Goal: Task Accomplishment & Management: Complete application form

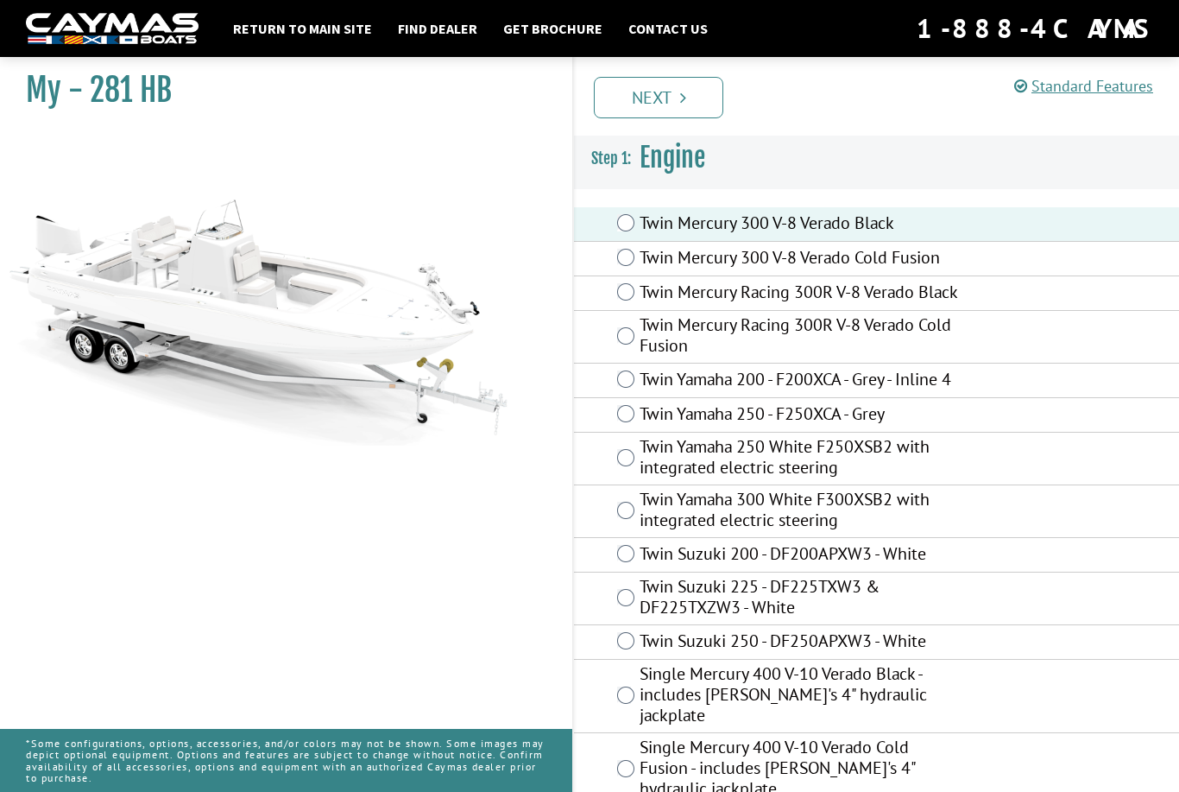
click at [659, 96] on link "Next" at bounding box center [659, 97] width 130 height 41
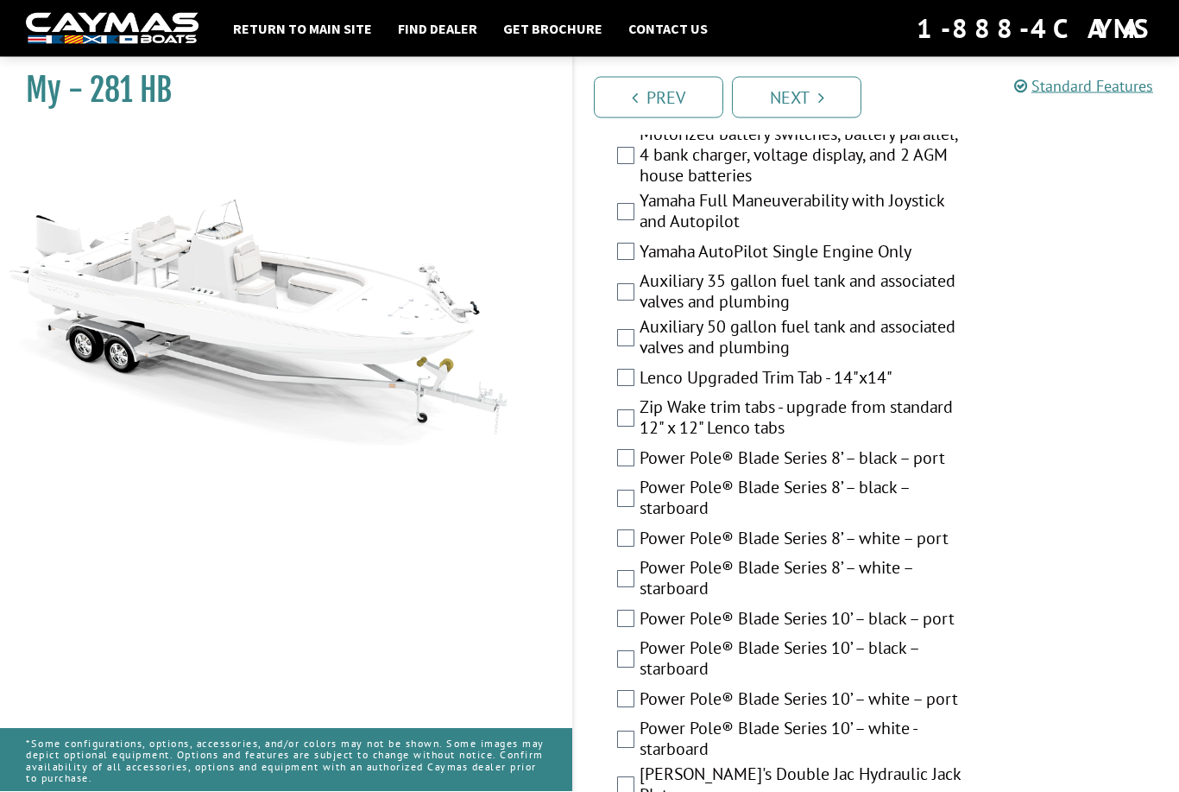
scroll to position [710, 0]
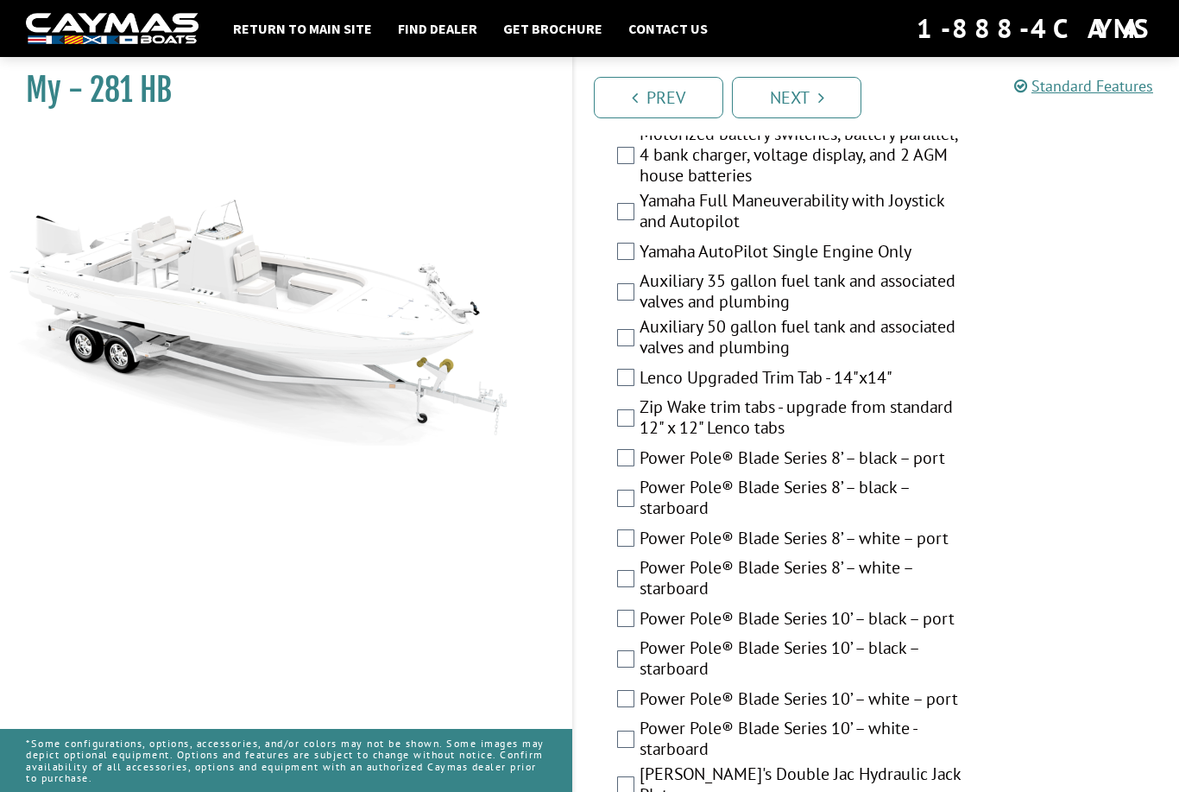
click at [635, 375] on div "Lenco Upgraded Trim Tab - 14"x14"" at bounding box center [876, 379] width 605 height 35
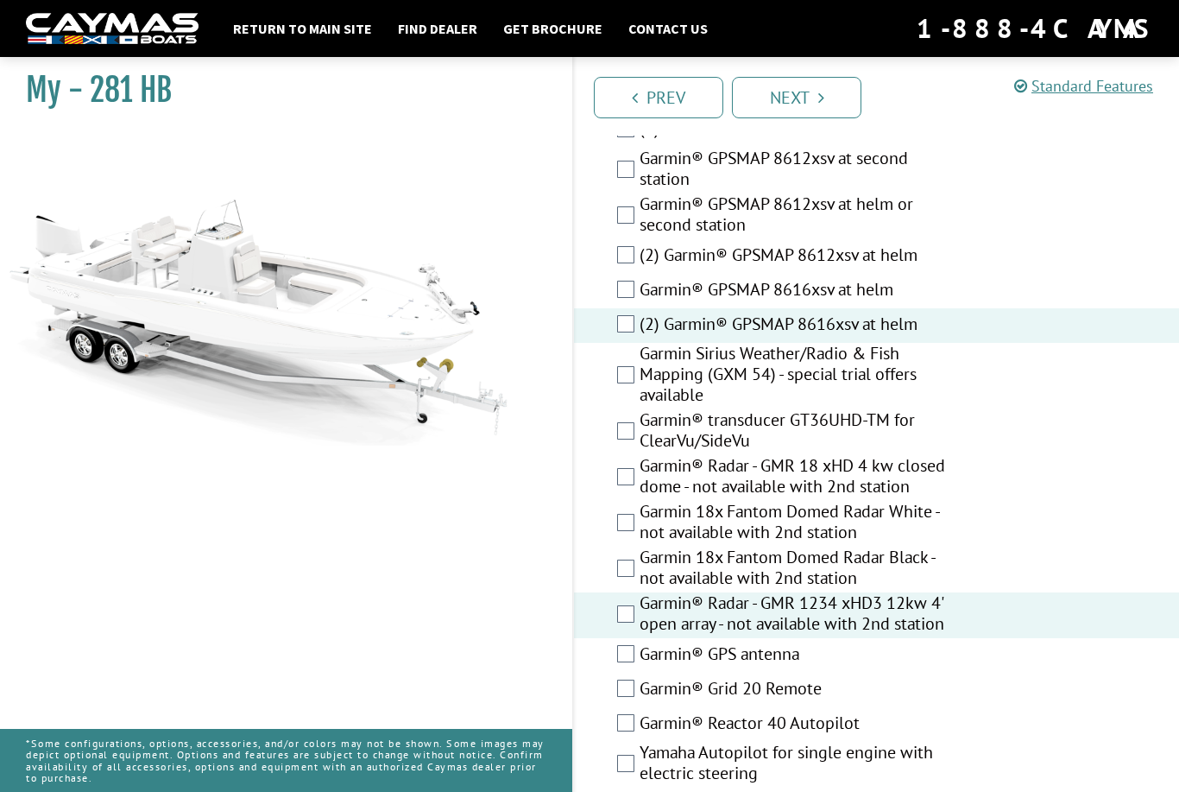
scroll to position [5561, 0]
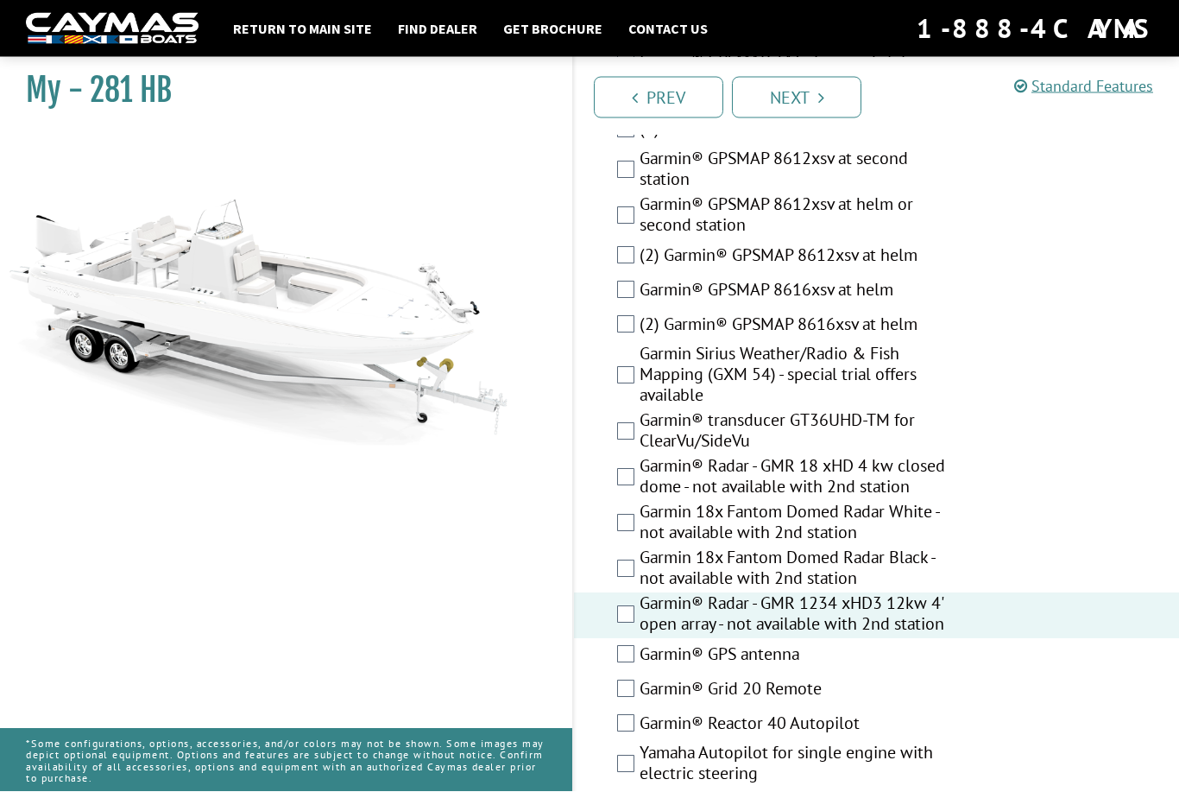
click at [628, 275] on div "(2) Garmin® GPSMAP 8612xsv at helm" at bounding box center [876, 257] width 605 height 35
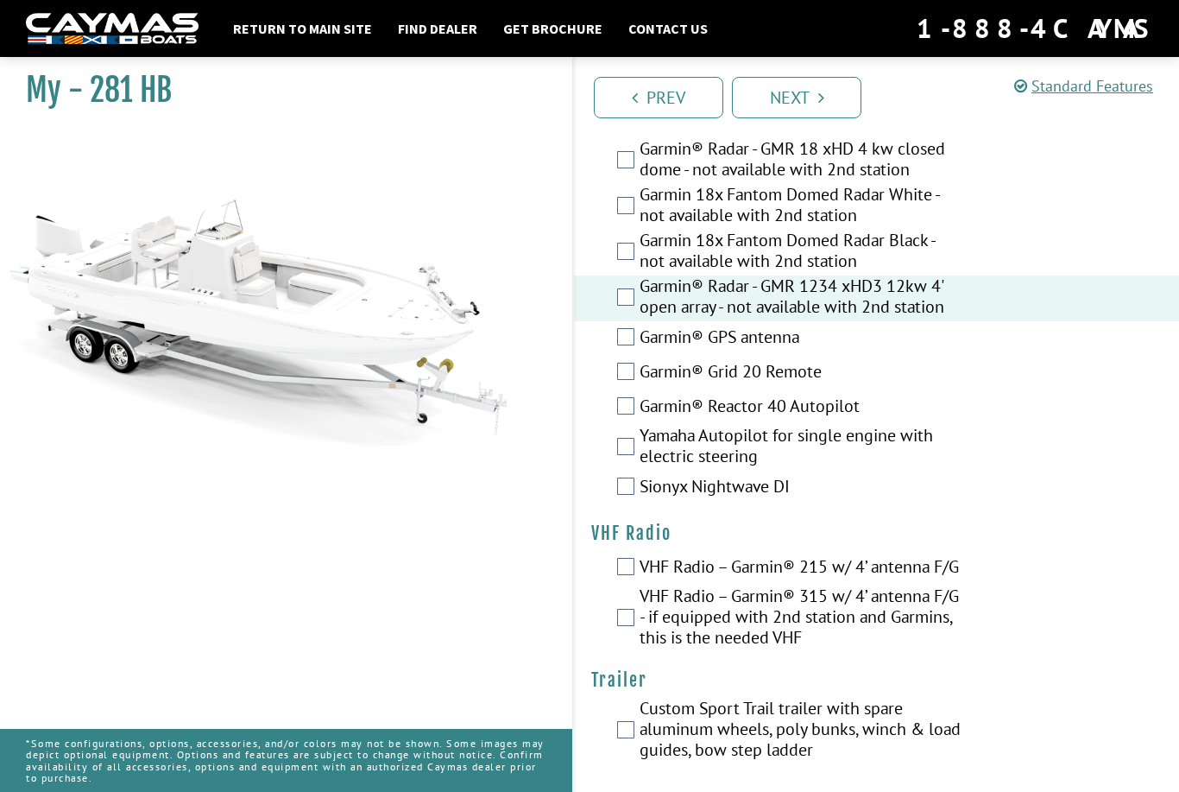
scroll to position [5881, 0]
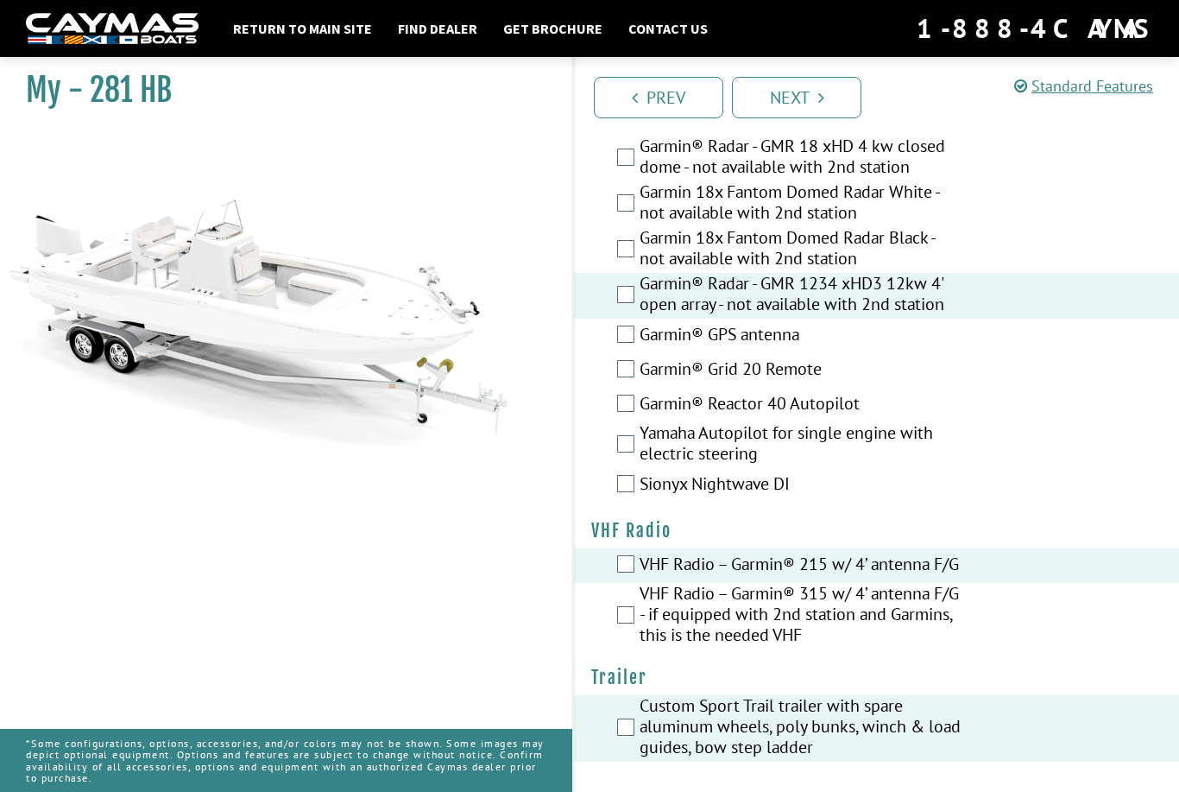
click at [810, 95] on link "Next" at bounding box center [797, 97] width 130 height 41
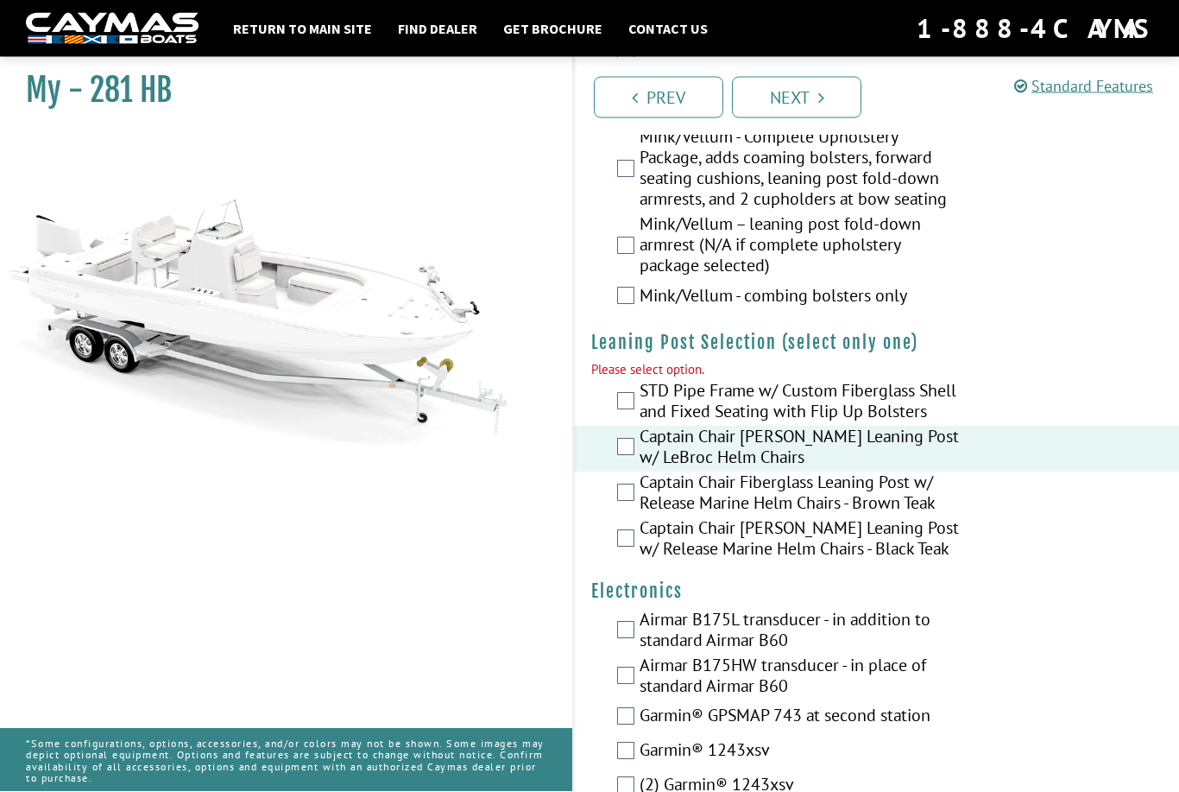
scroll to position [4921, 0]
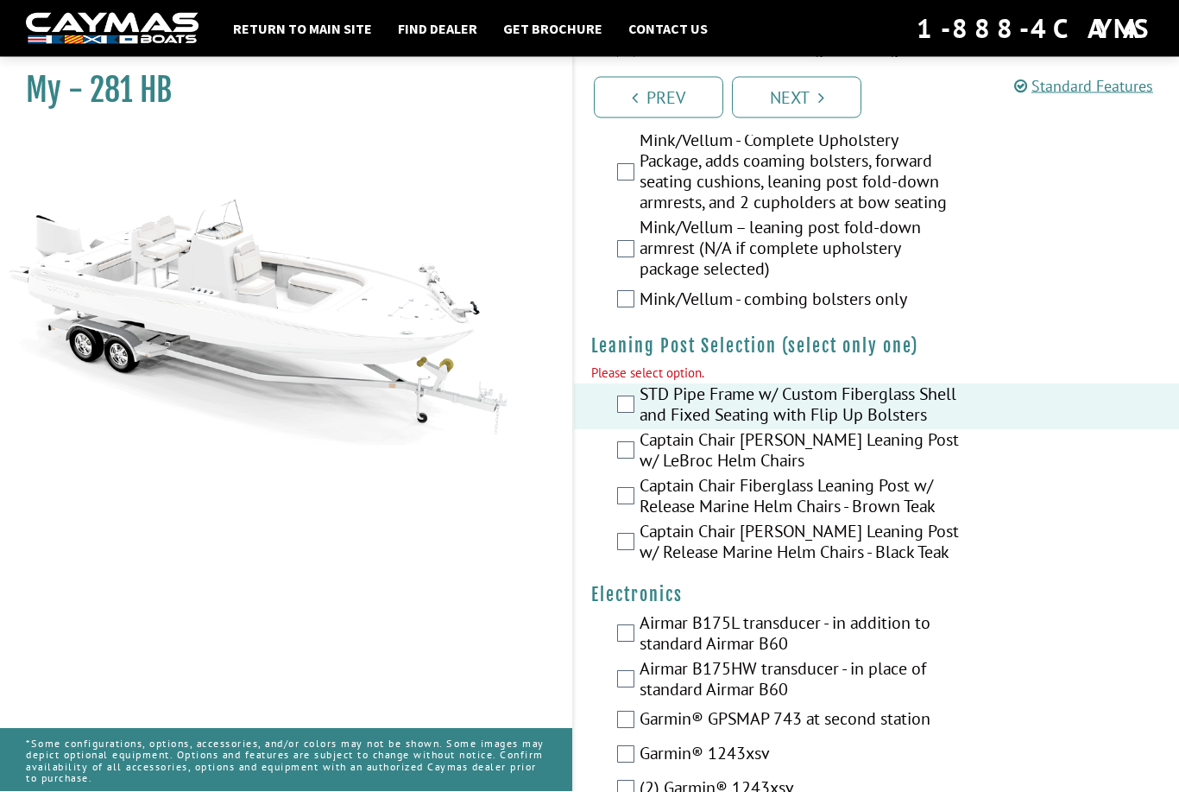
click at [810, 98] on link "Next" at bounding box center [797, 97] width 130 height 41
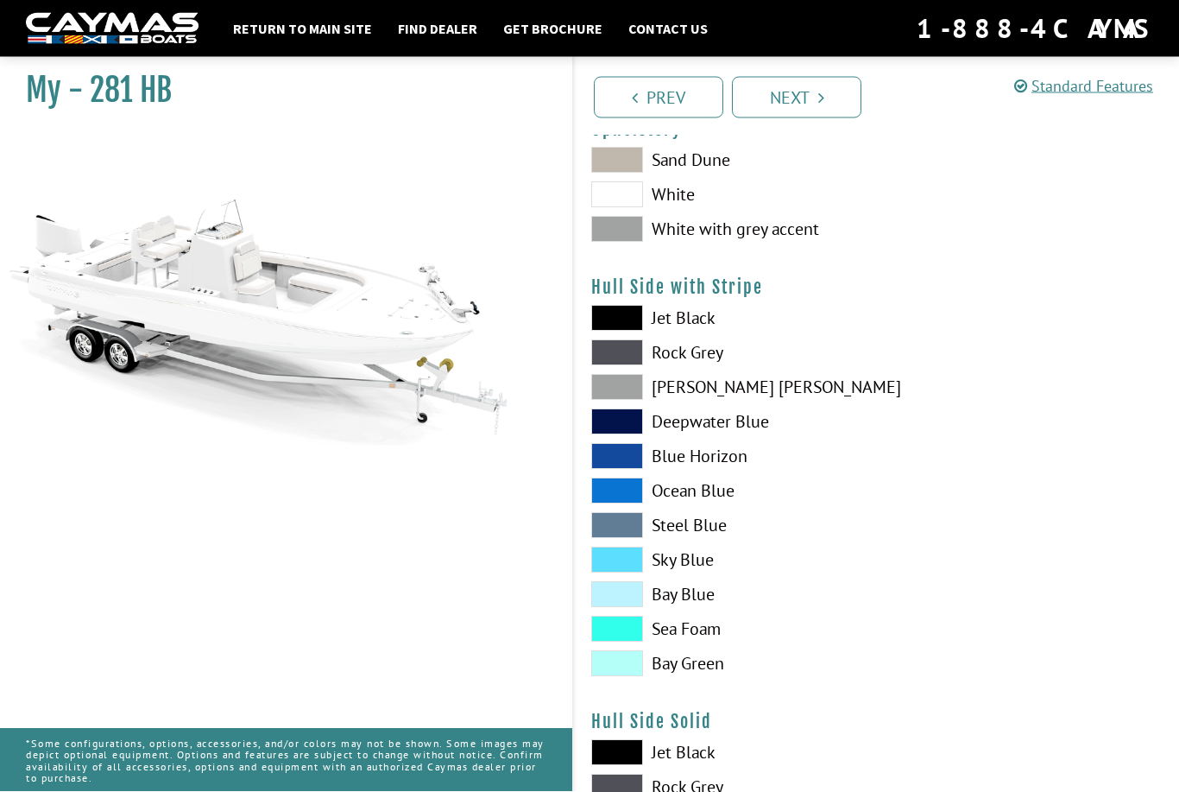
scroll to position [176, 0]
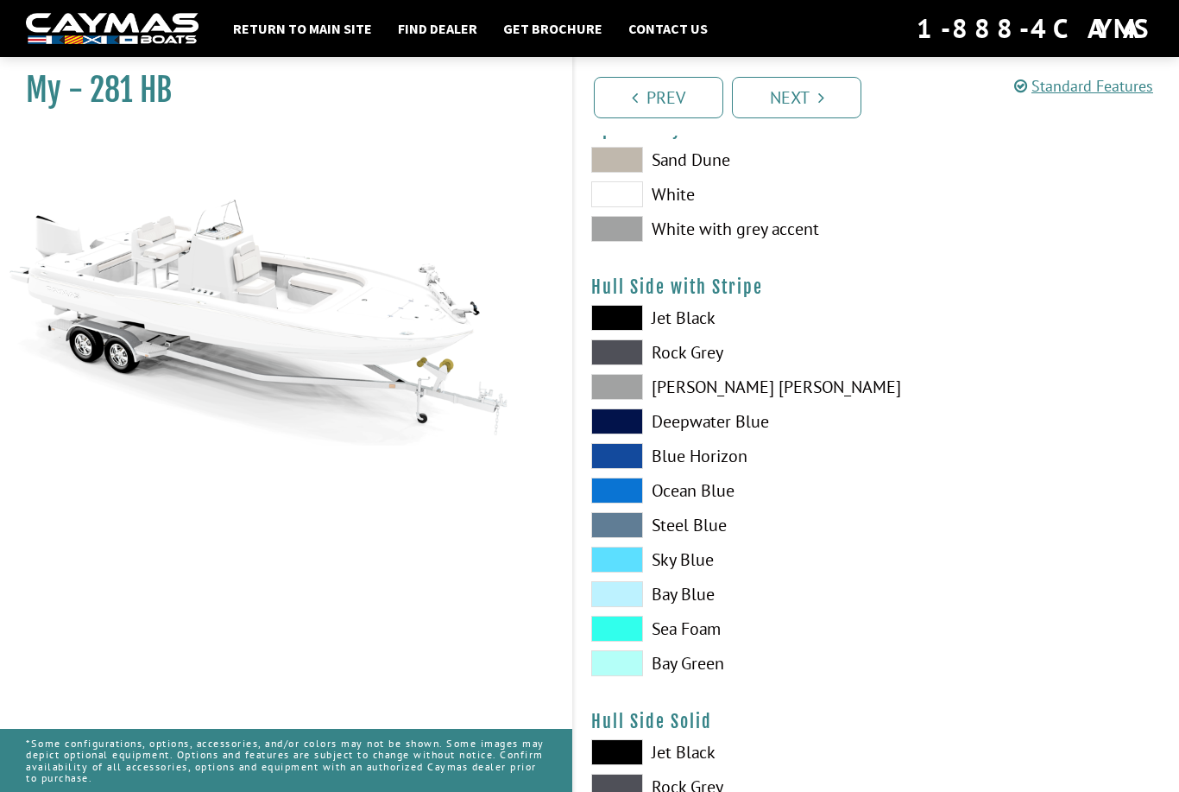
click at [619, 488] on span at bounding box center [617, 490] width 52 height 26
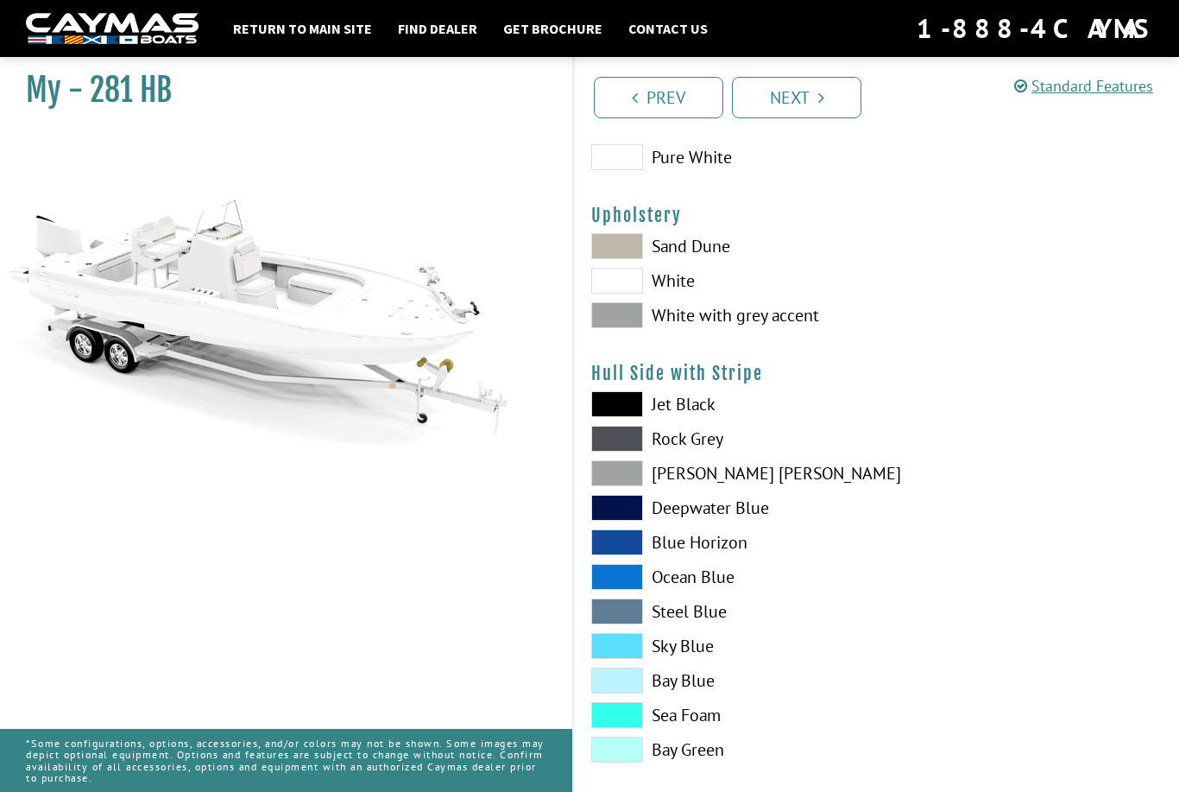
scroll to position [89, 0]
click at [631, 322] on span at bounding box center [617, 316] width 52 height 26
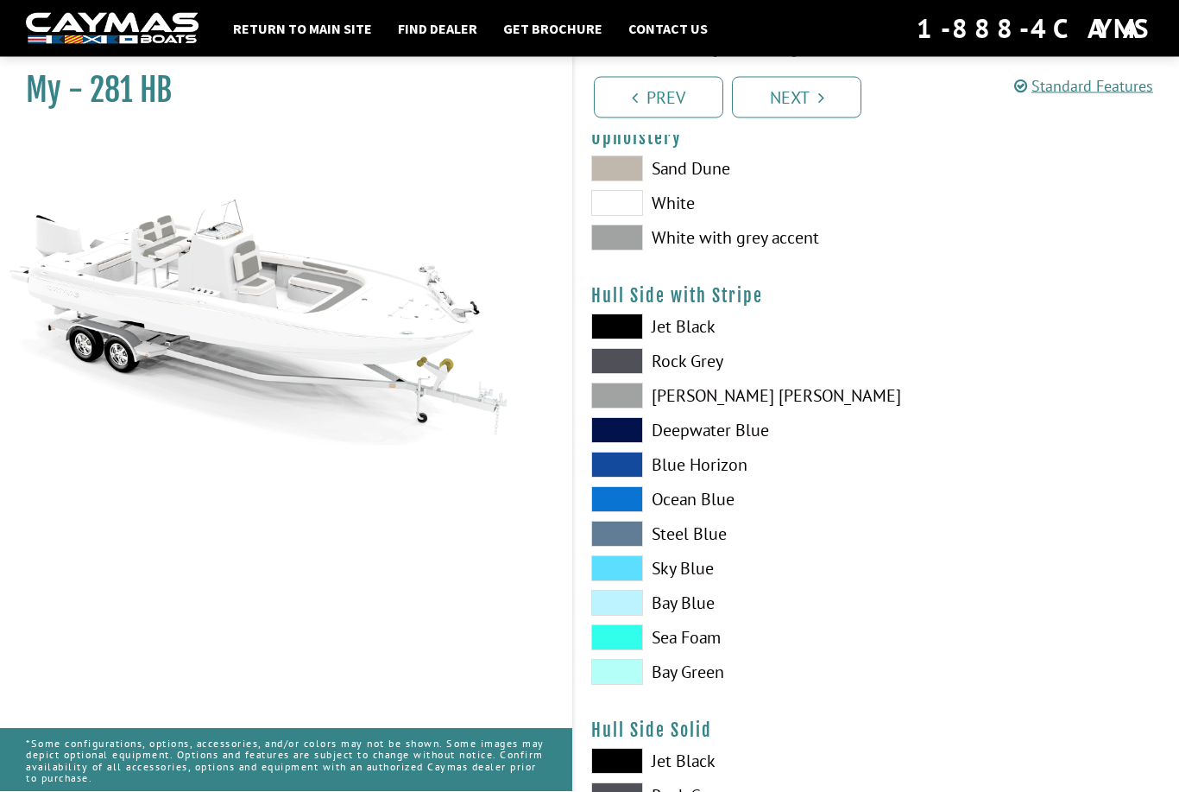
scroll to position [167, 0]
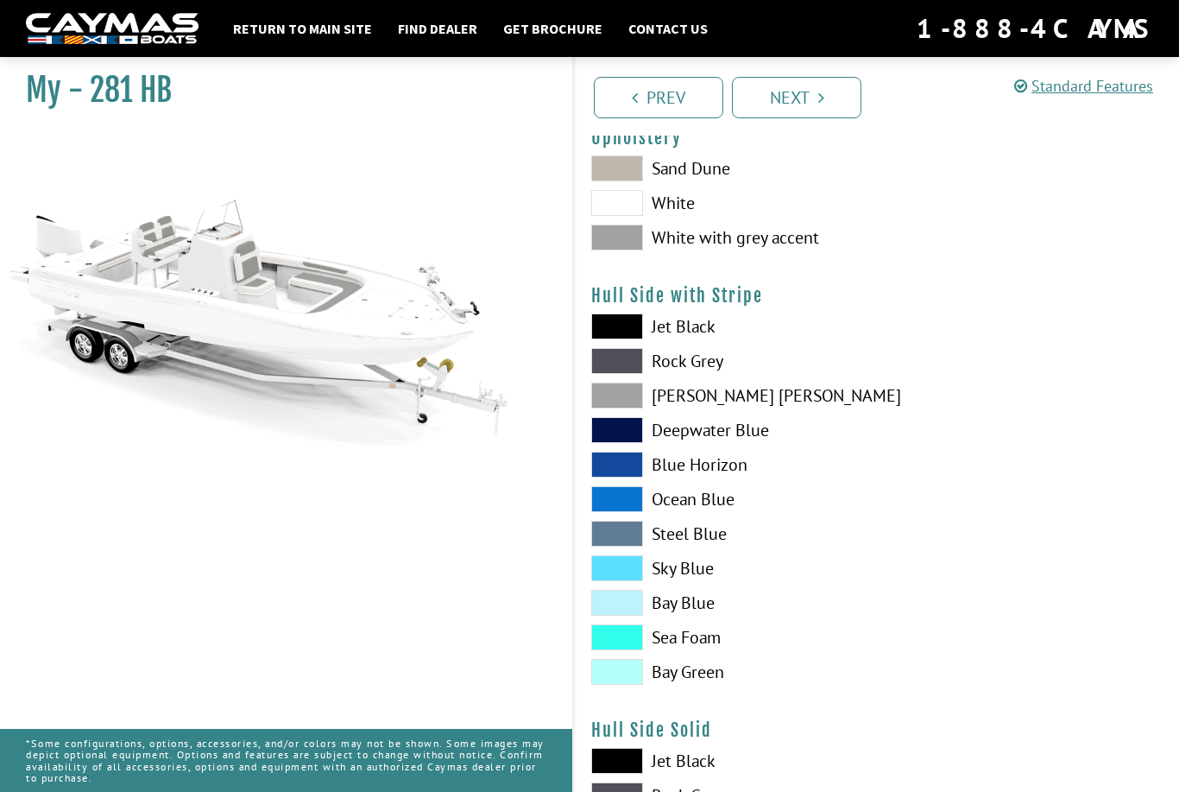
click at [620, 500] on span at bounding box center [617, 499] width 52 height 26
click at [622, 502] on span at bounding box center [617, 499] width 52 height 26
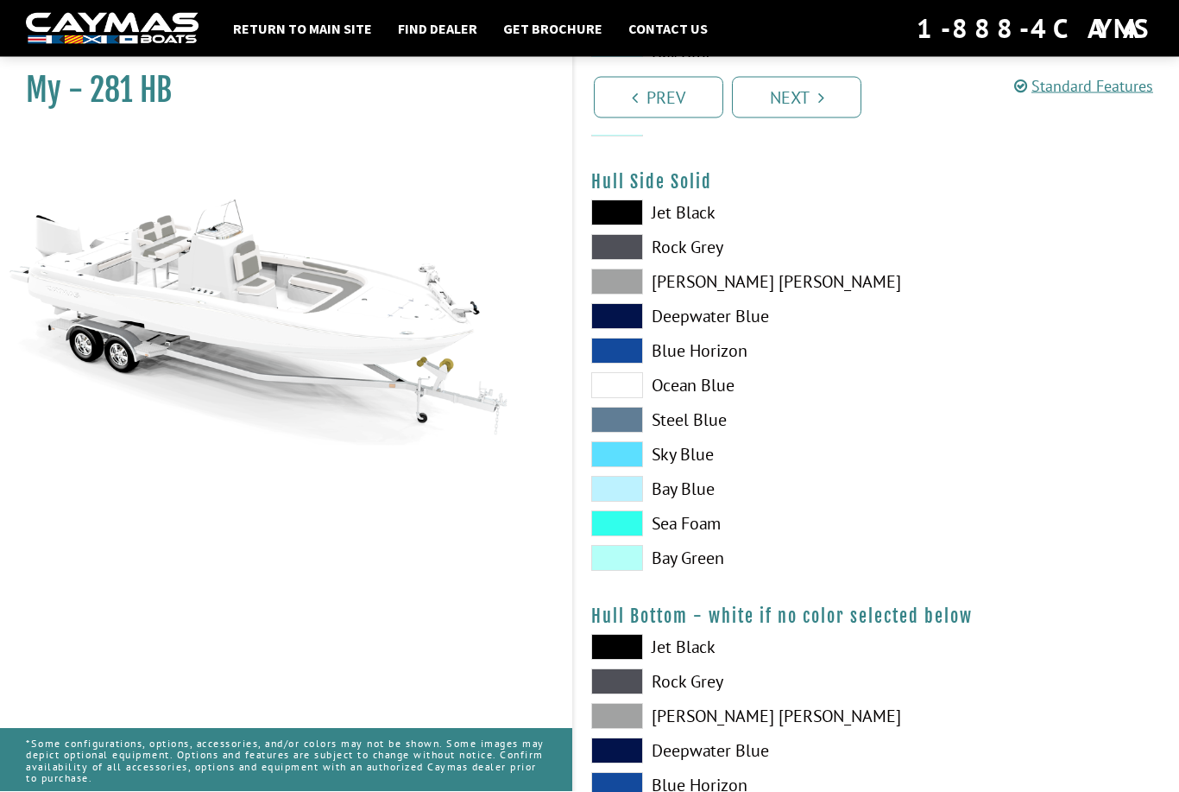
scroll to position [717, 0]
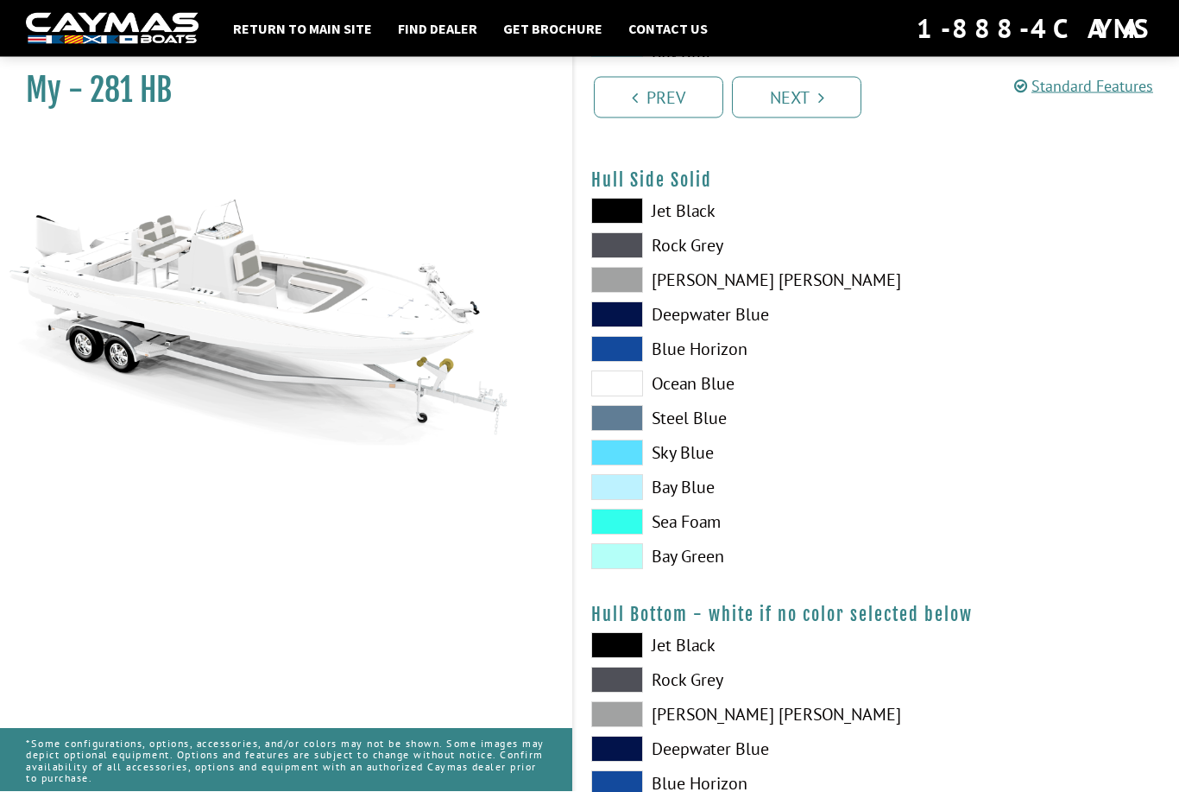
click at [631, 386] on span at bounding box center [617, 384] width 52 height 26
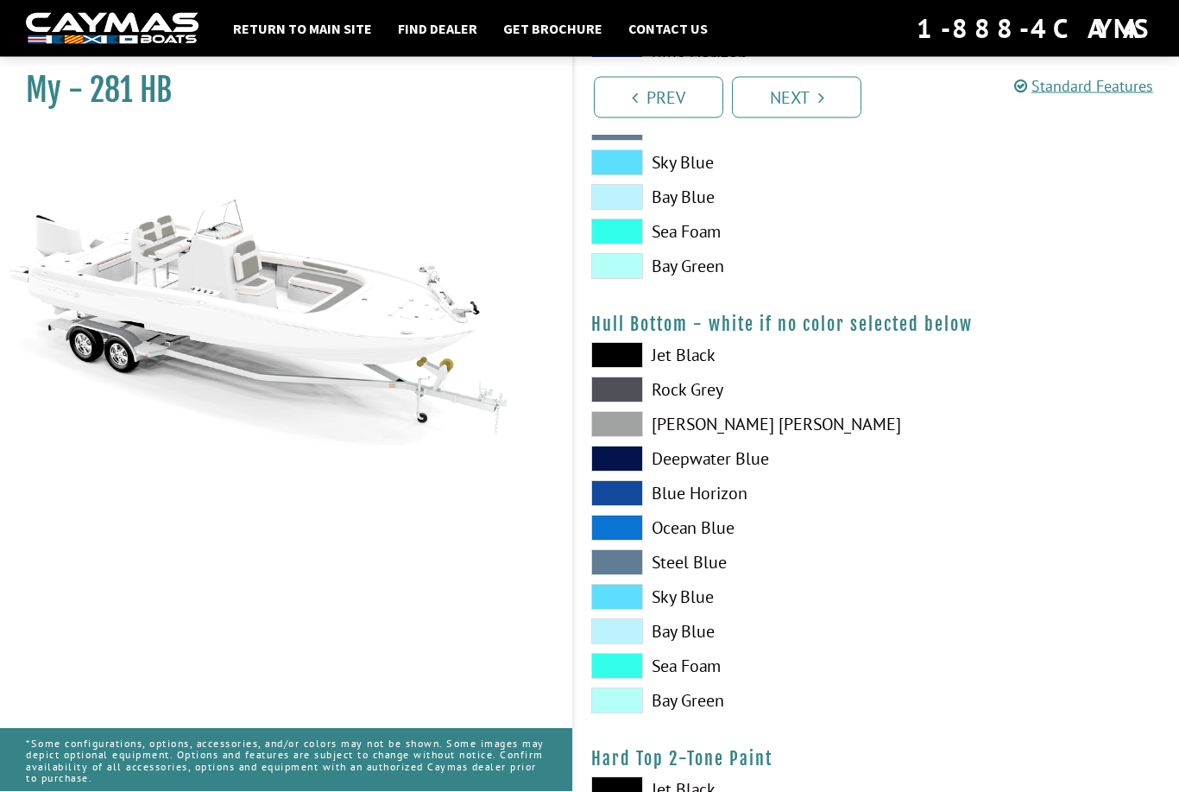
scroll to position [1008, 0]
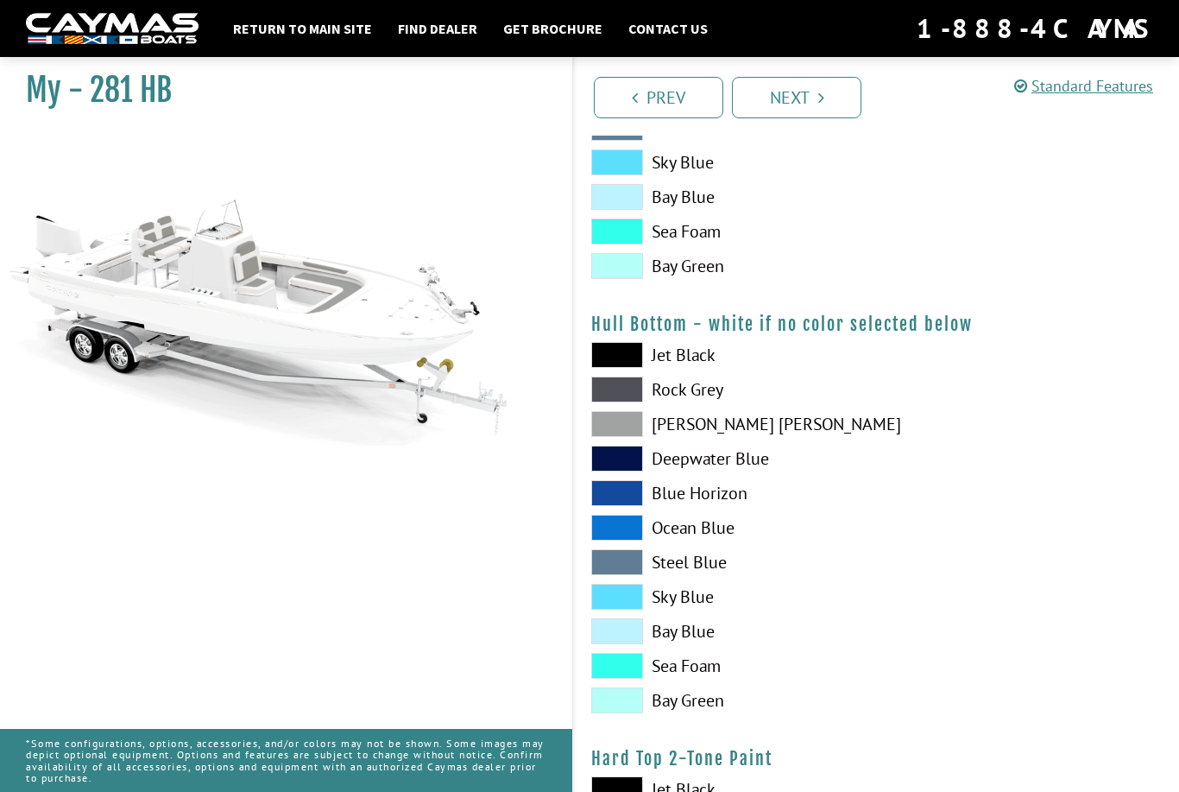
click at [615, 526] on span at bounding box center [617, 528] width 52 height 26
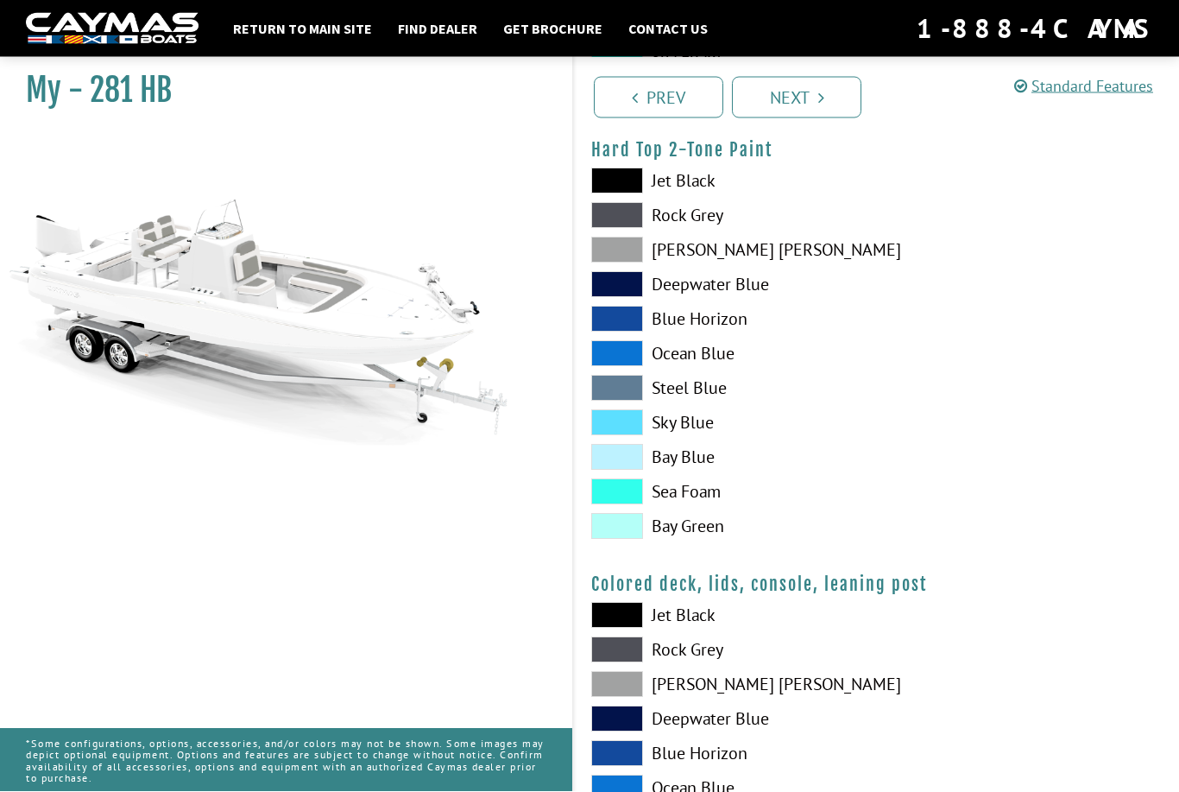
scroll to position [1611, 0]
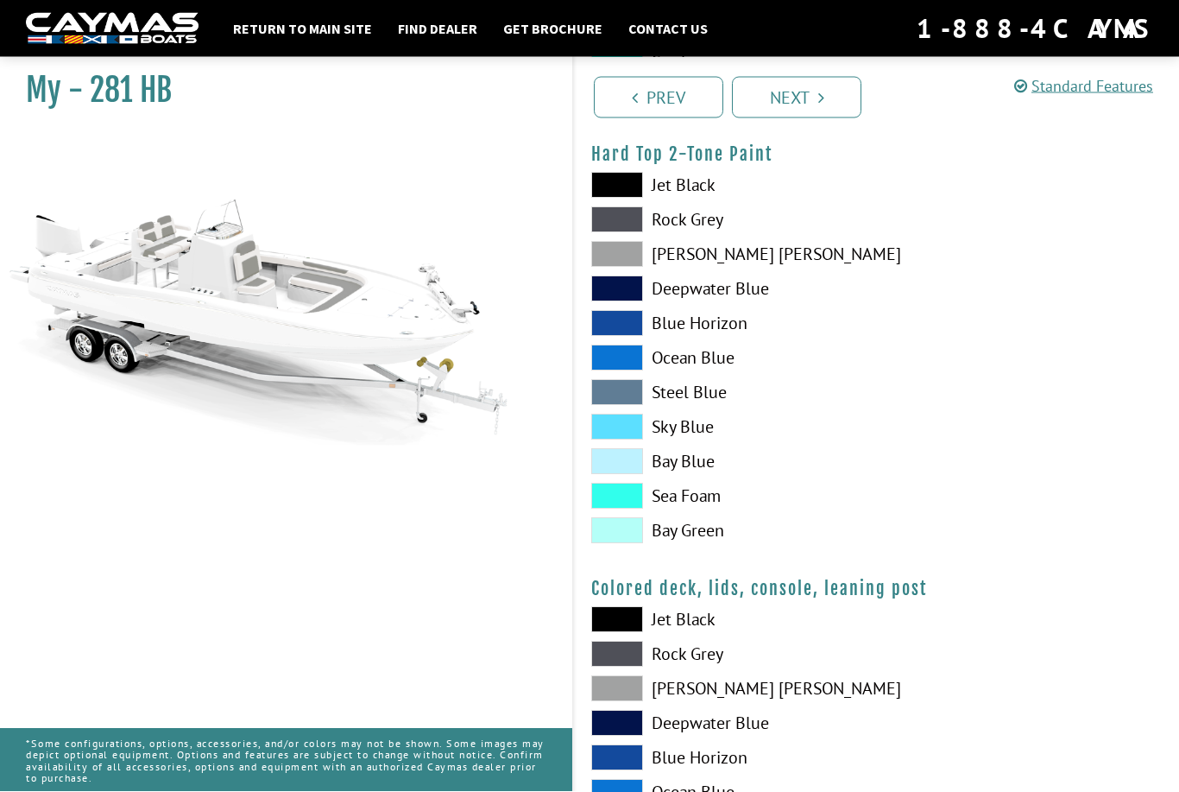
click at [640, 265] on span at bounding box center [617, 255] width 52 height 26
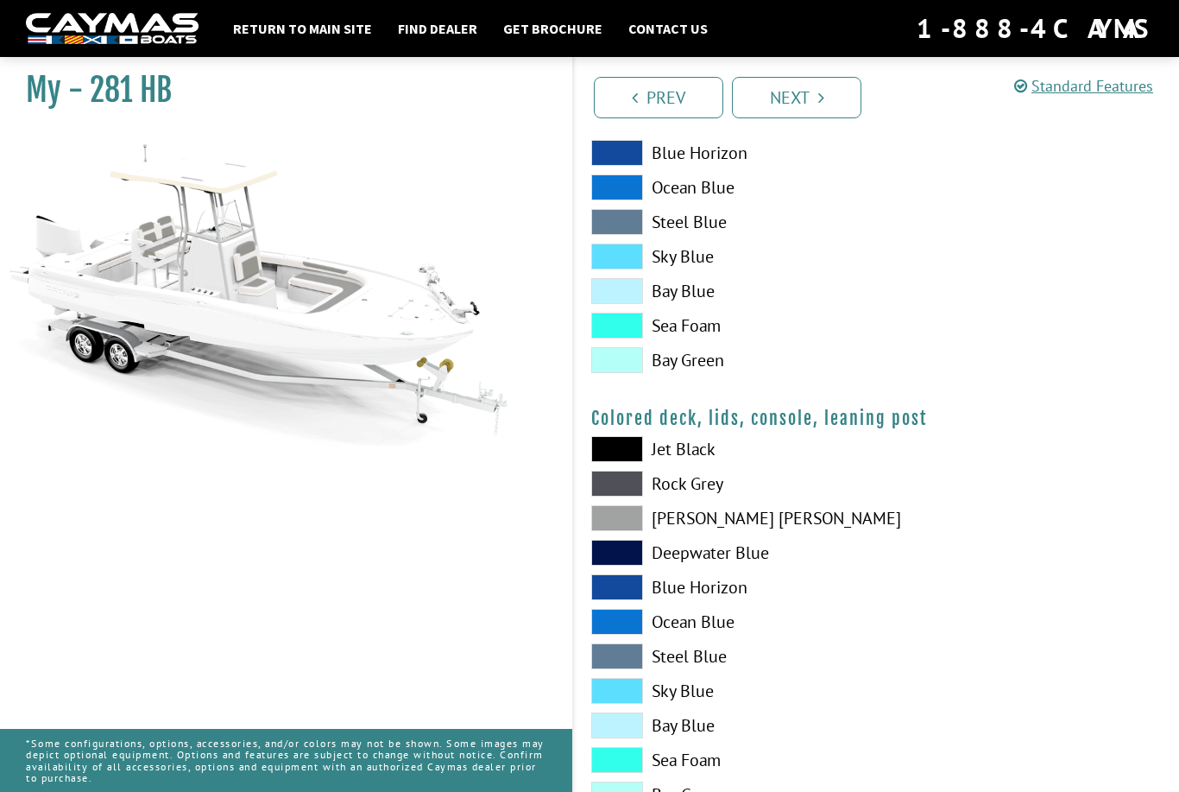
scroll to position [1790, 0]
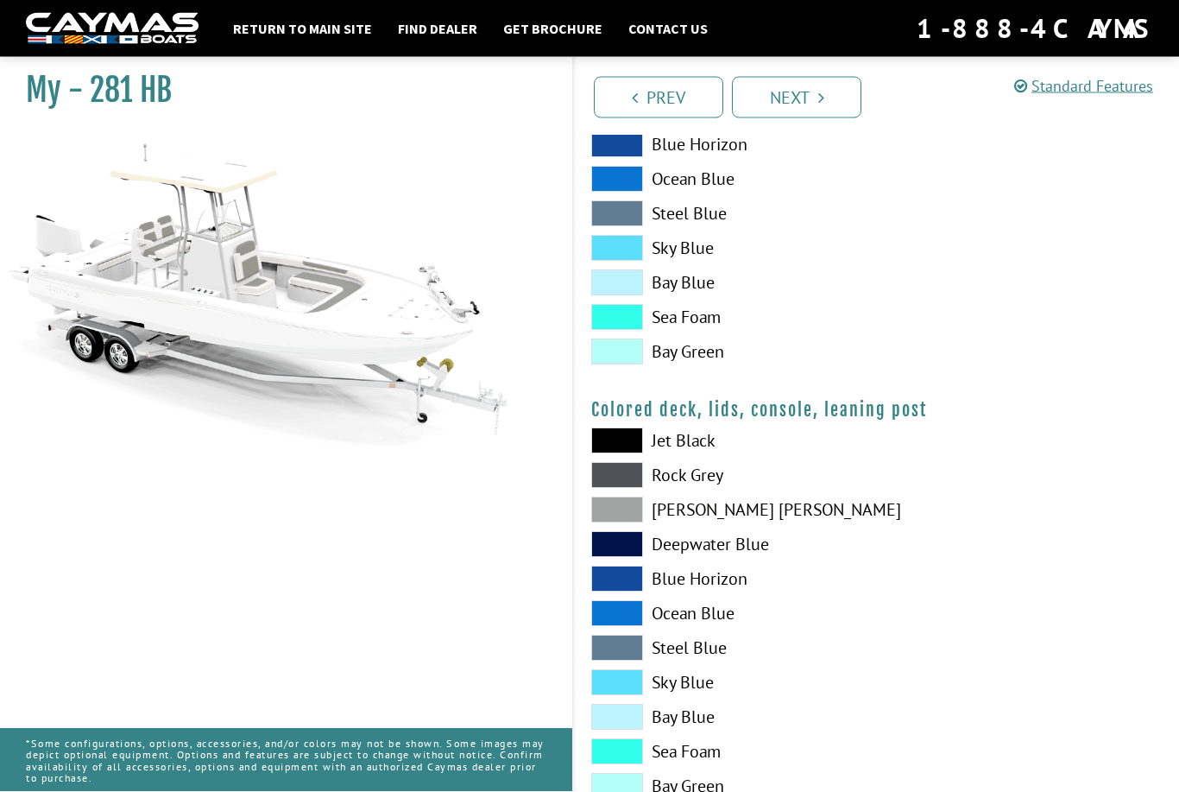
click at [618, 546] on span at bounding box center [617, 545] width 52 height 26
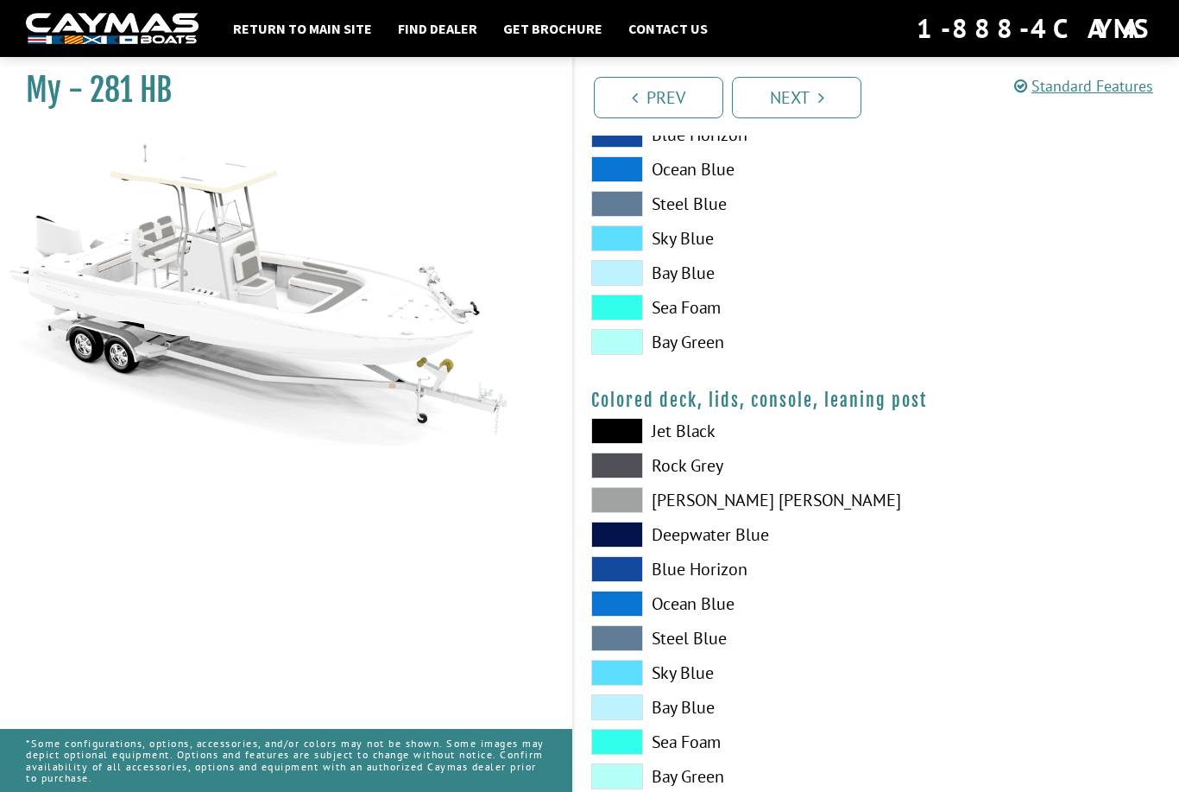
scroll to position [1801, 0]
click at [810, 102] on link "Next" at bounding box center [797, 97] width 130 height 41
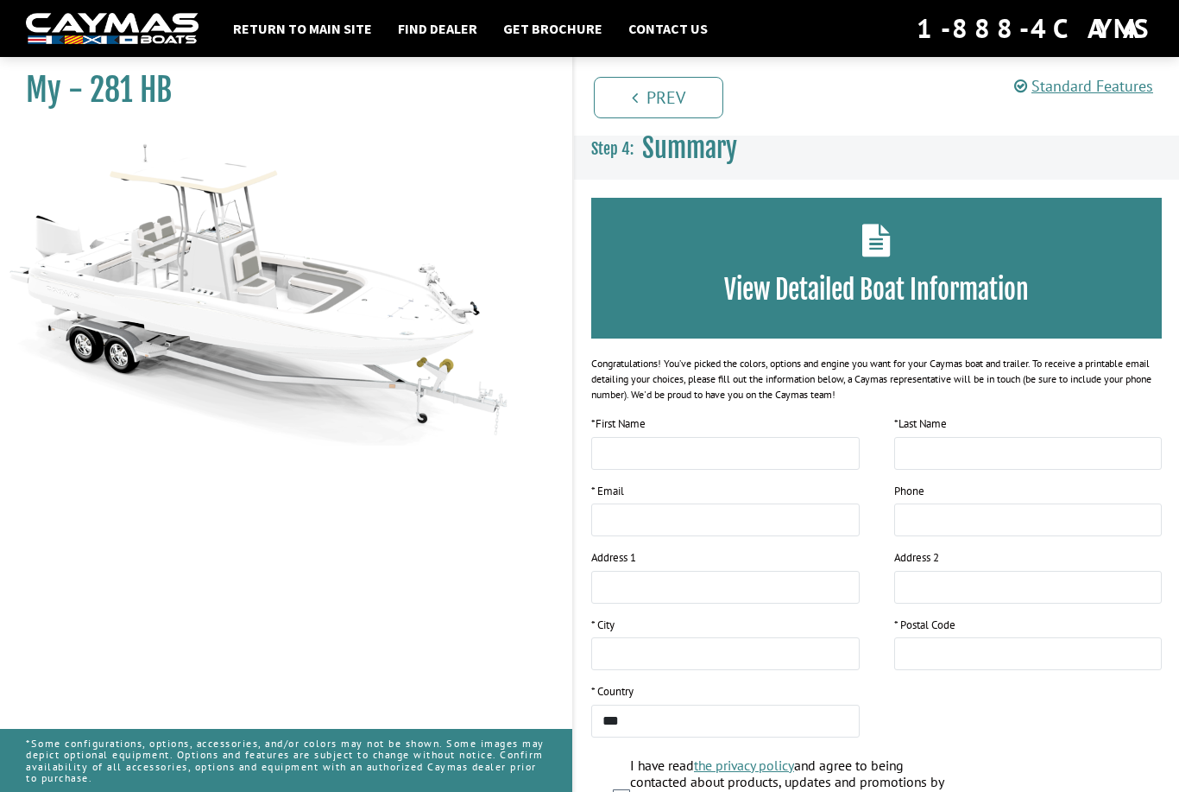
scroll to position [0, 0]
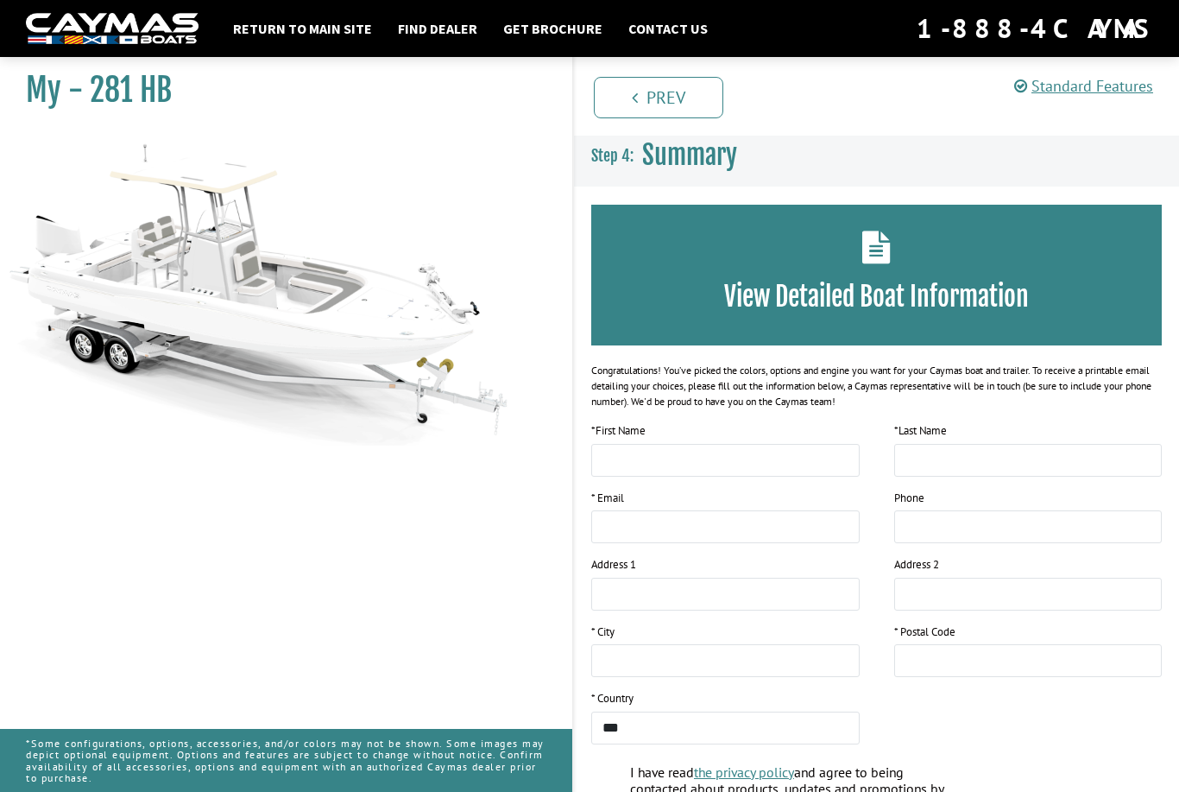
click at [882, 269] on div "View Detailed Boat Information" at bounding box center [876, 275] width 571 height 141
